Goal: Information Seeking & Learning: Find specific page/section

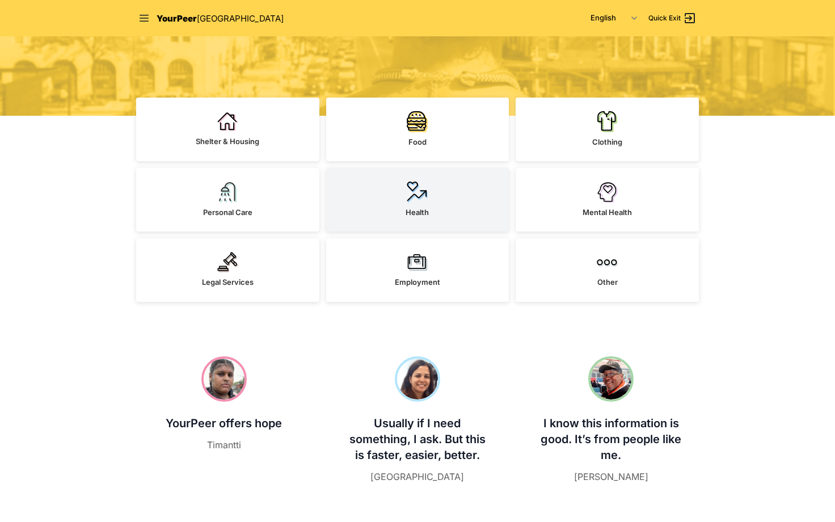
click at [420, 184] on img at bounding box center [417, 192] width 21 height 22
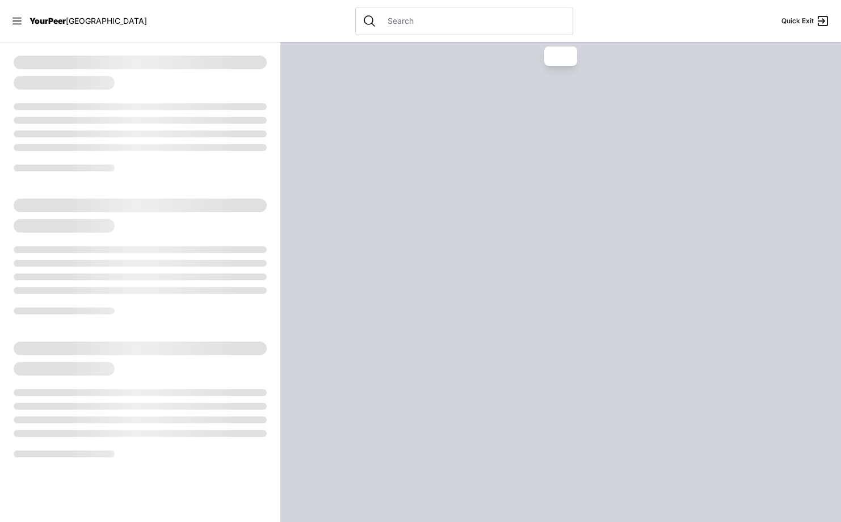
select select "recentlyUpdated"
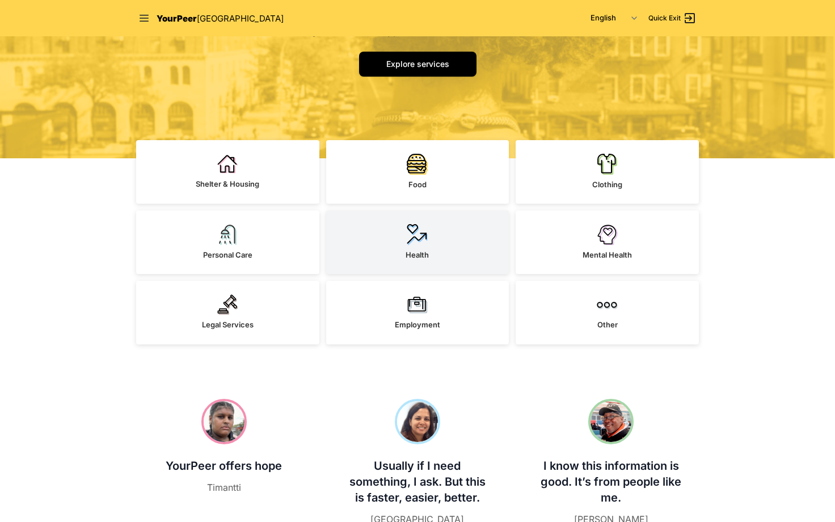
scroll to position [227, 0]
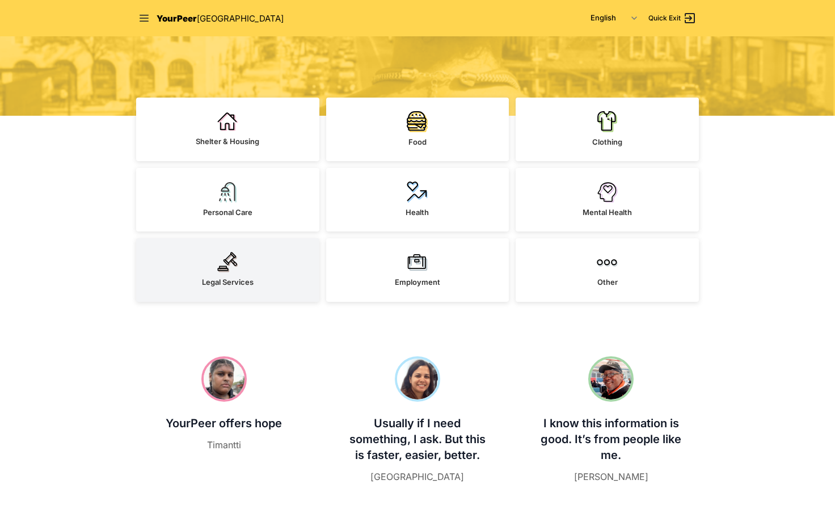
click at [202, 281] on span "Legal Services" at bounding box center [228, 281] width 52 height 9
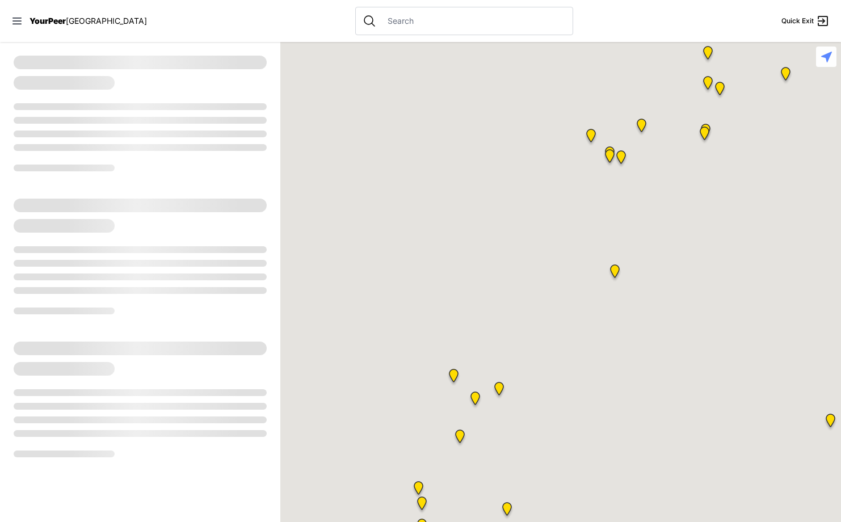
select select "recentlyUpdated"
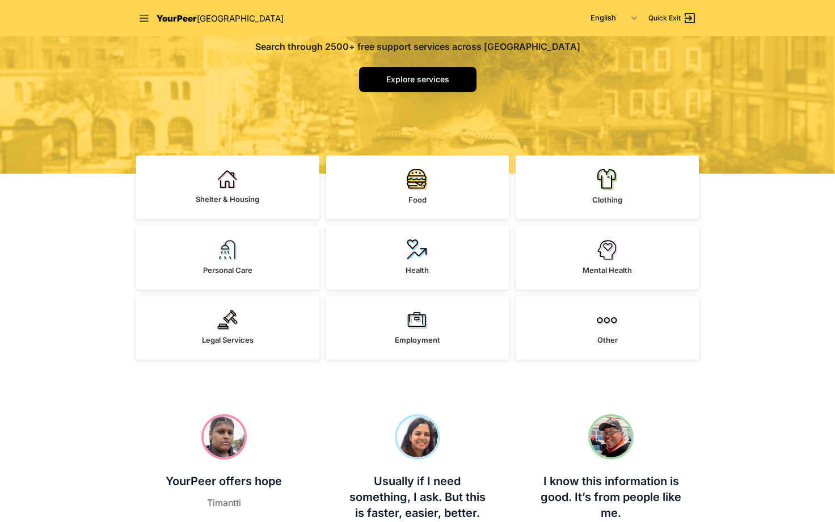
scroll to position [227, 0]
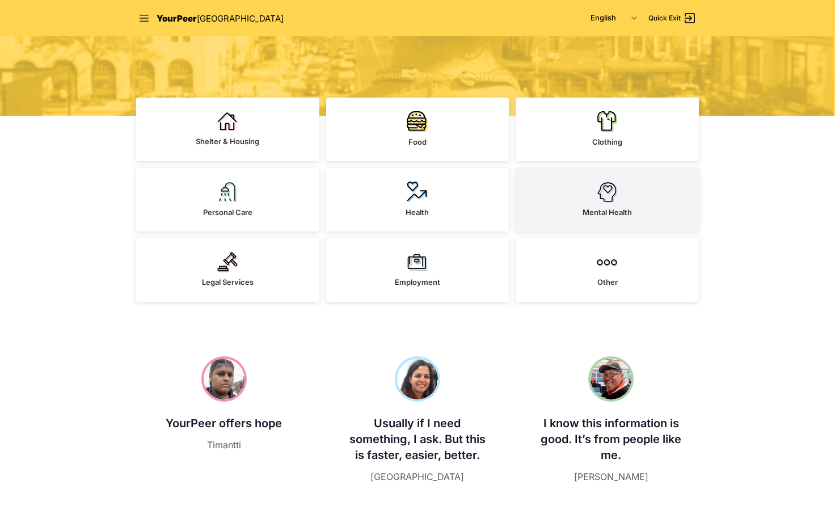
click at [636, 205] on link "Mental Health" at bounding box center [607, 200] width 183 height 64
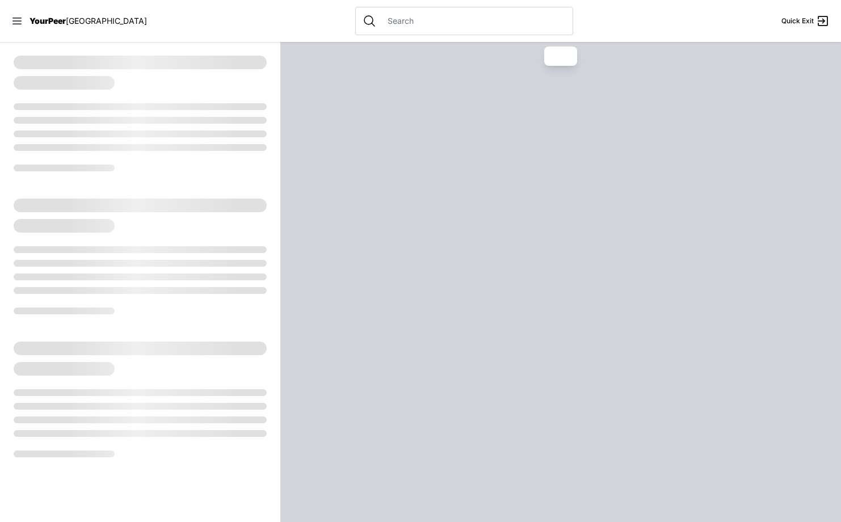
select select "recentlyUpdated"
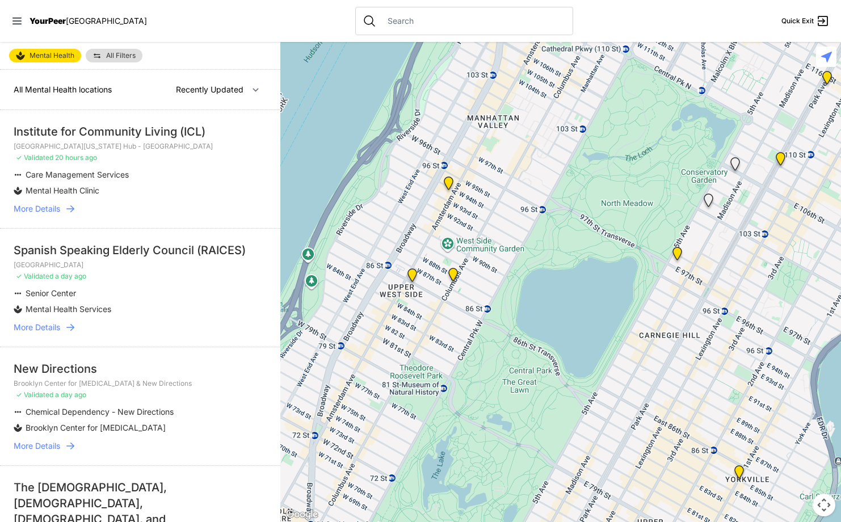
click at [73, 209] on icon at bounding box center [70, 208] width 11 height 11
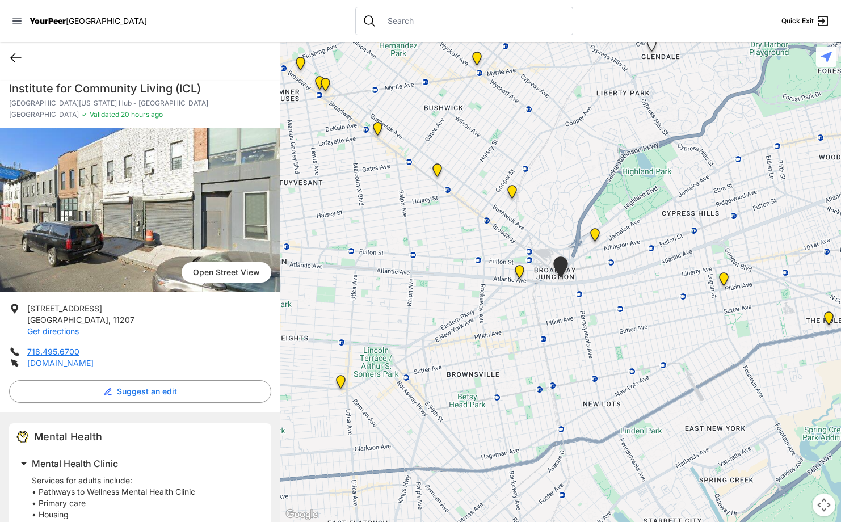
click at [13, 51] on icon at bounding box center [16, 58] width 14 height 14
select select "recentlyUpdated"
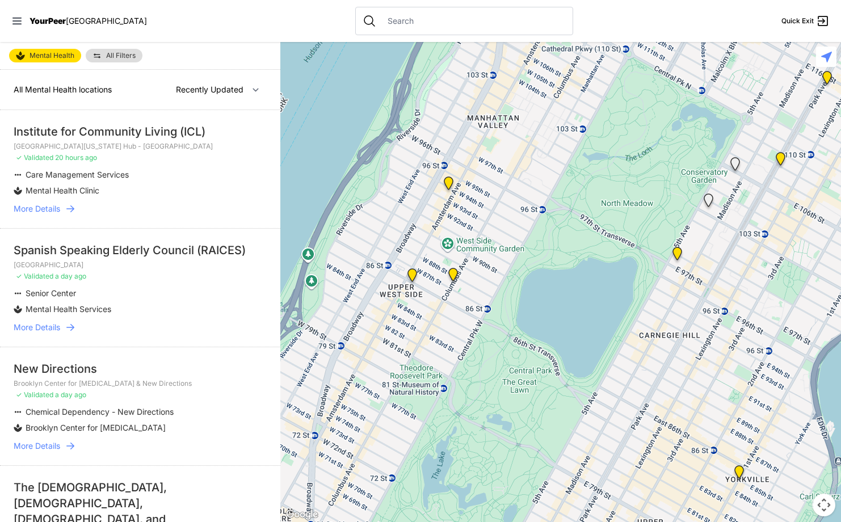
click at [131, 60] on link "All Filters" at bounding box center [114, 56] width 57 height 14
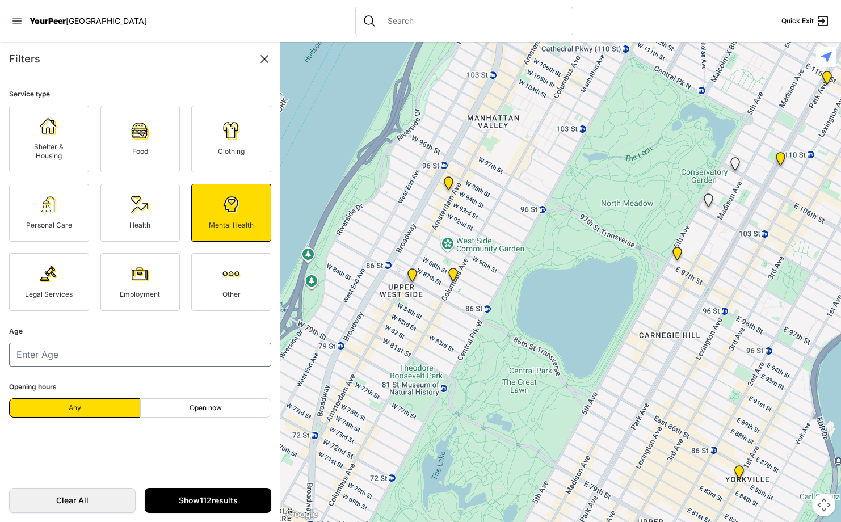
click at [187, 339] on fieldset "Age" at bounding box center [140, 345] width 262 height 42
click at [180, 355] on input "number" at bounding box center [140, 355] width 262 height 24
type input "26"
click at [193, 497] on link "Show 112 results" at bounding box center [208, 500] width 126 height 25
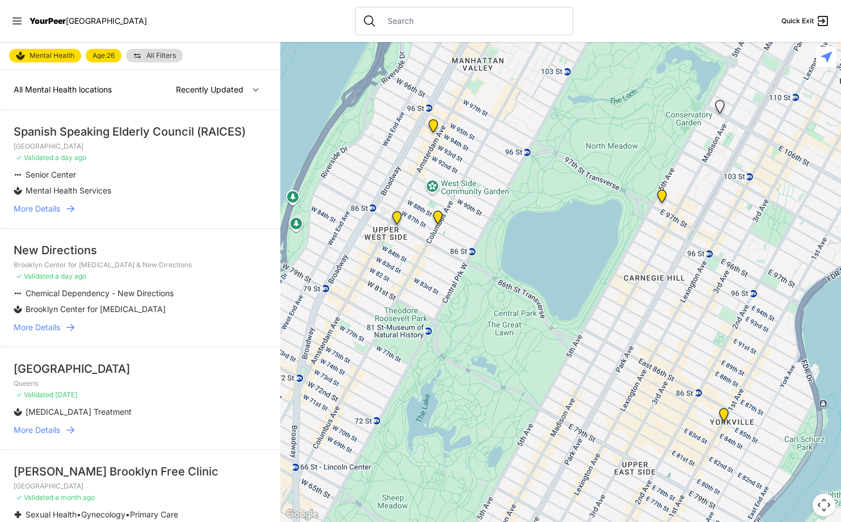
click at [70, 326] on icon at bounding box center [70, 327] width 11 height 11
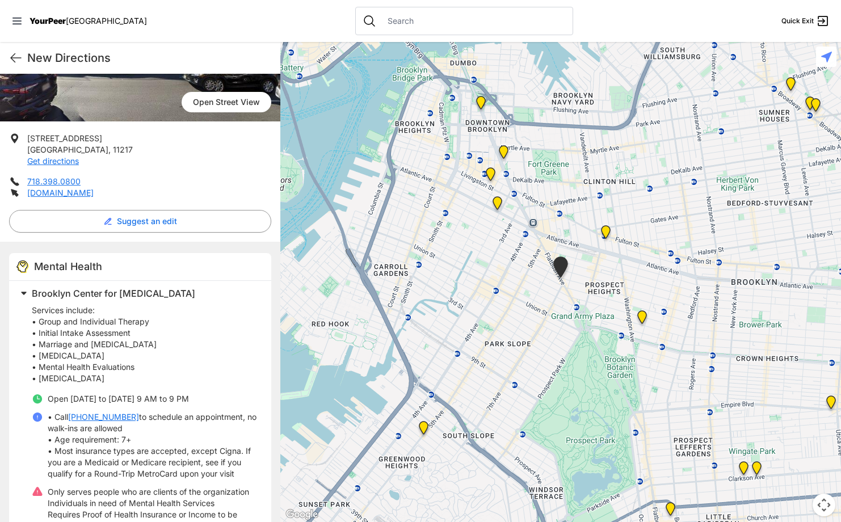
scroll to position [227, 0]
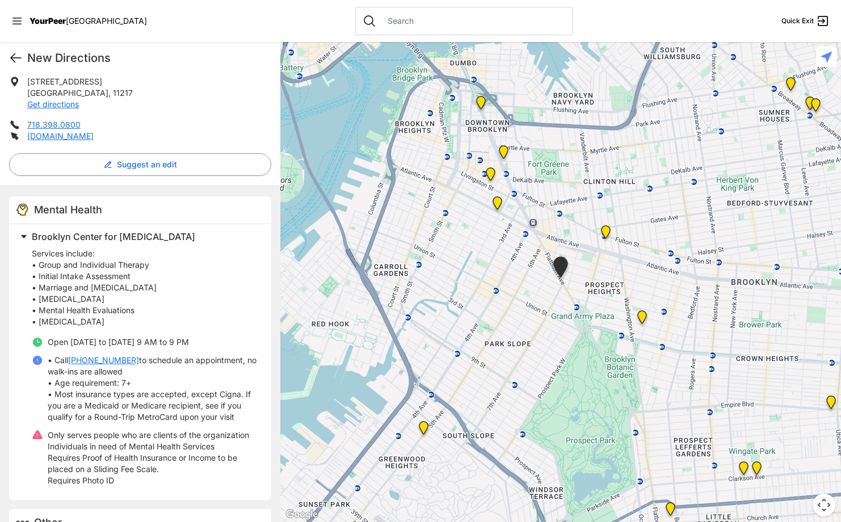
click at [12, 58] on icon at bounding box center [16, 58] width 14 height 14
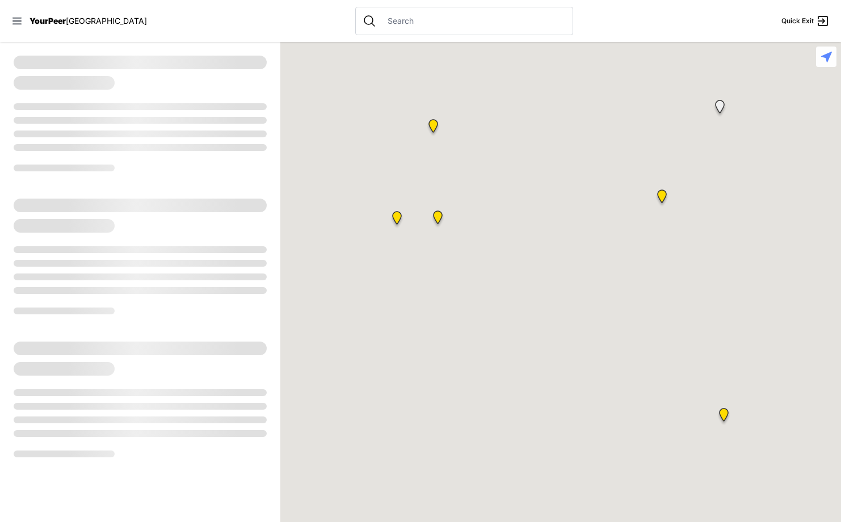
select select "recentlyUpdated"
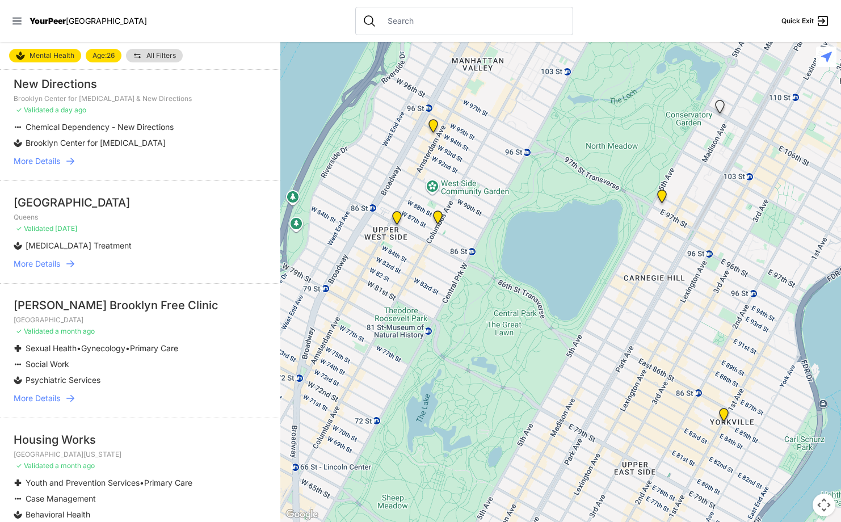
scroll to position [170, 0]
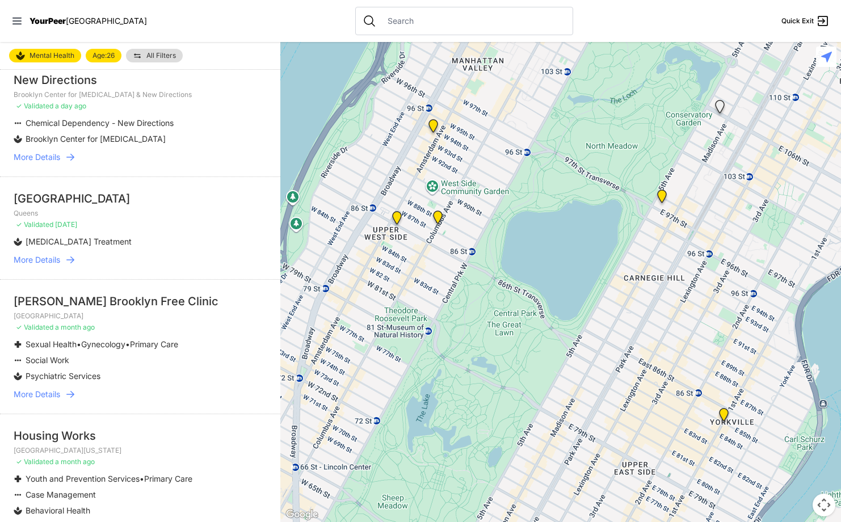
click at [79, 390] on link "More Details" at bounding box center [140, 394] width 253 height 11
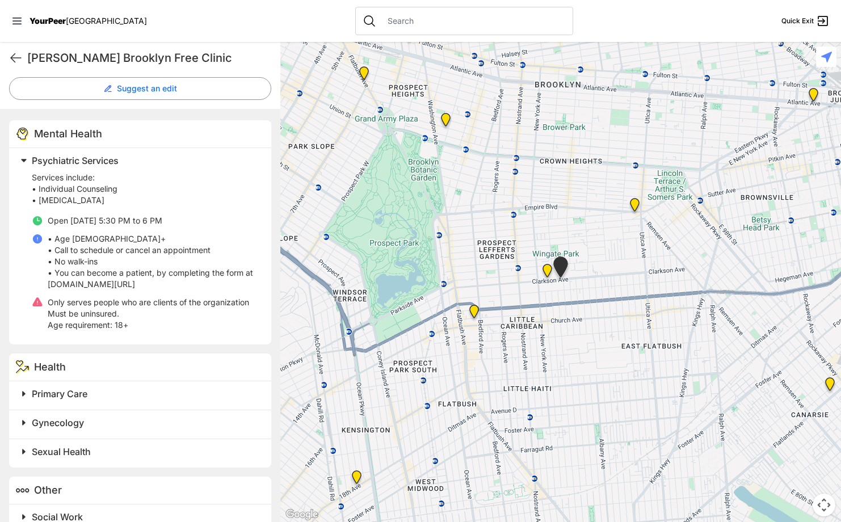
scroll to position [325, 0]
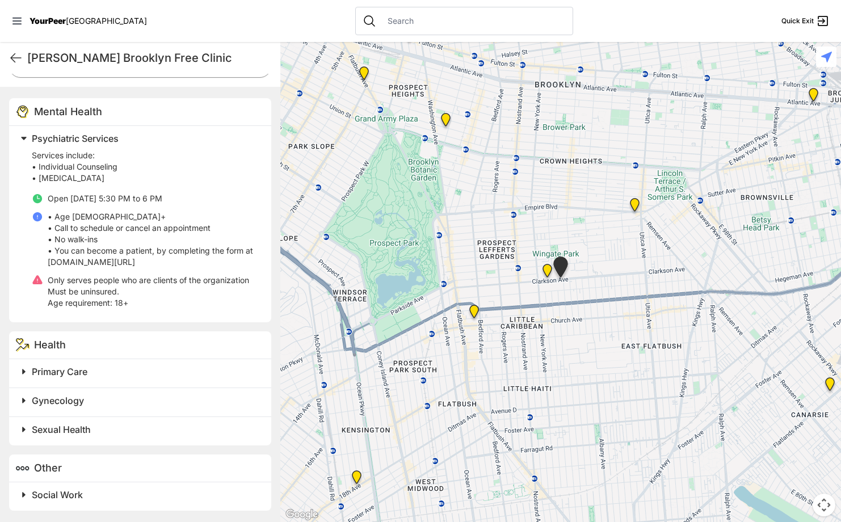
drag, startPoint x: 58, startPoint y: 264, endPoint x: 206, endPoint y: 263, distance: 148.6
click at [206, 263] on p "• Age [DEMOGRAPHIC_DATA]+ • Call to schedule or cancel an appointment • No walk…" at bounding box center [153, 239] width 210 height 57
copy p "[DOMAIN_NAME][URL]"
click at [79, 263] on p "• Age [DEMOGRAPHIC_DATA]+ • Call to schedule or cancel an appointment • No walk…" at bounding box center [153, 239] width 210 height 57
drag, startPoint x: 57, startPoint y: 260, endPoint x: 208, endPoint y: 265, distance: 150.9
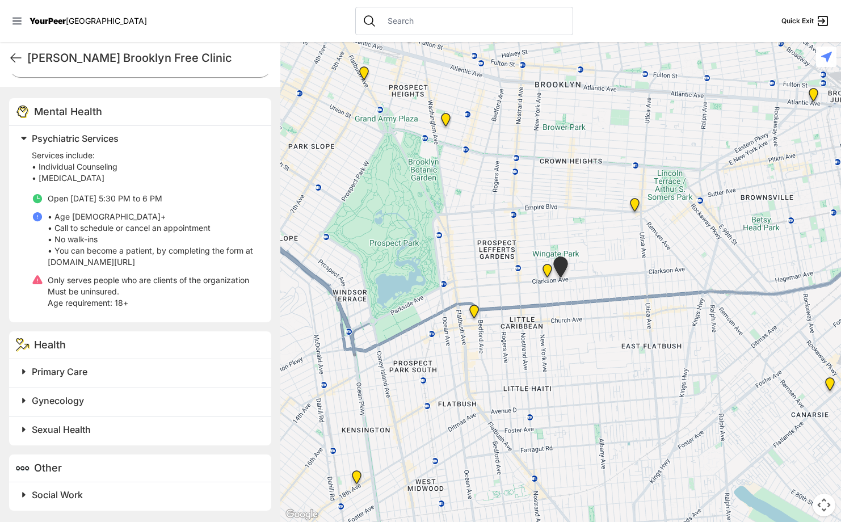
click at [208, 265] on p "• Age [DEMOGRAPHIC_DATA]+ • Call to schedule or cancel an appointment • No walk…" at bounding box center [153, 239] width 210 height 57
drag, startPoint x: 208, startPoint y: 265, endPoint x: 197, endPoint y: 260, distance: 11.7
drag, startPoint x: 195, startPoint y: 263, endPoint x: 188, endPoint y: 264, distance: 7.0
click at [126, 157] on p "Services include: • Individual Counseling • [MEDICAL_DATA]" at bounding box center [145, 167] width 226 height 34
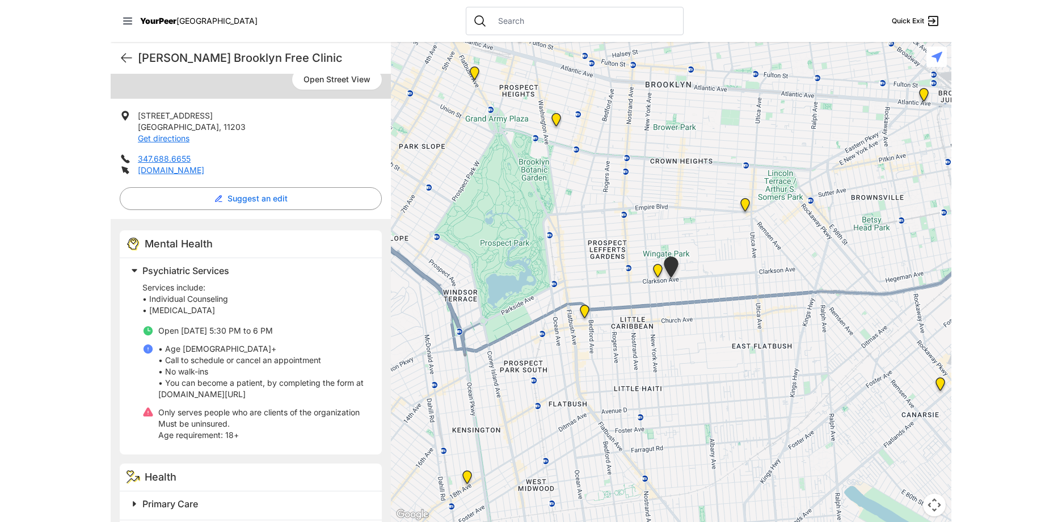
scroll to position [155, 0]
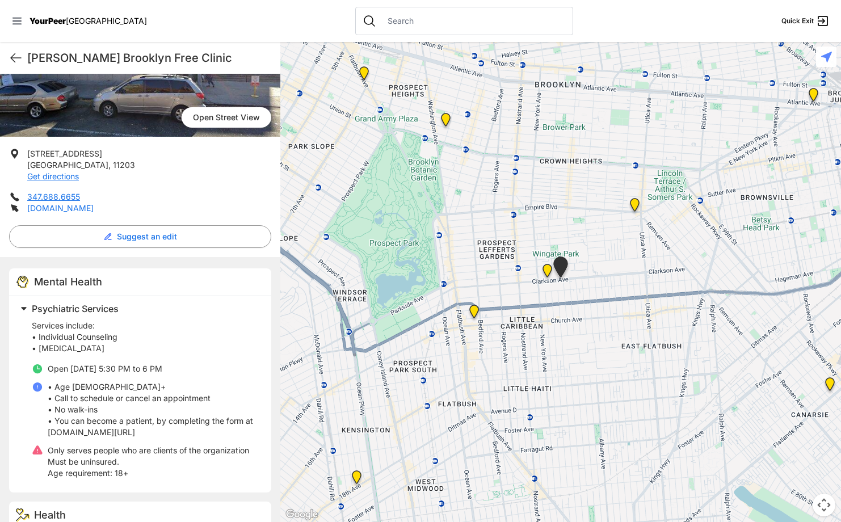
click at [82, 206] on link "[DOMAIN_NAME]" at bounding box center [60, 208] width 66 height 10
